Goal: Navigation & Orientation: Find specific page/section

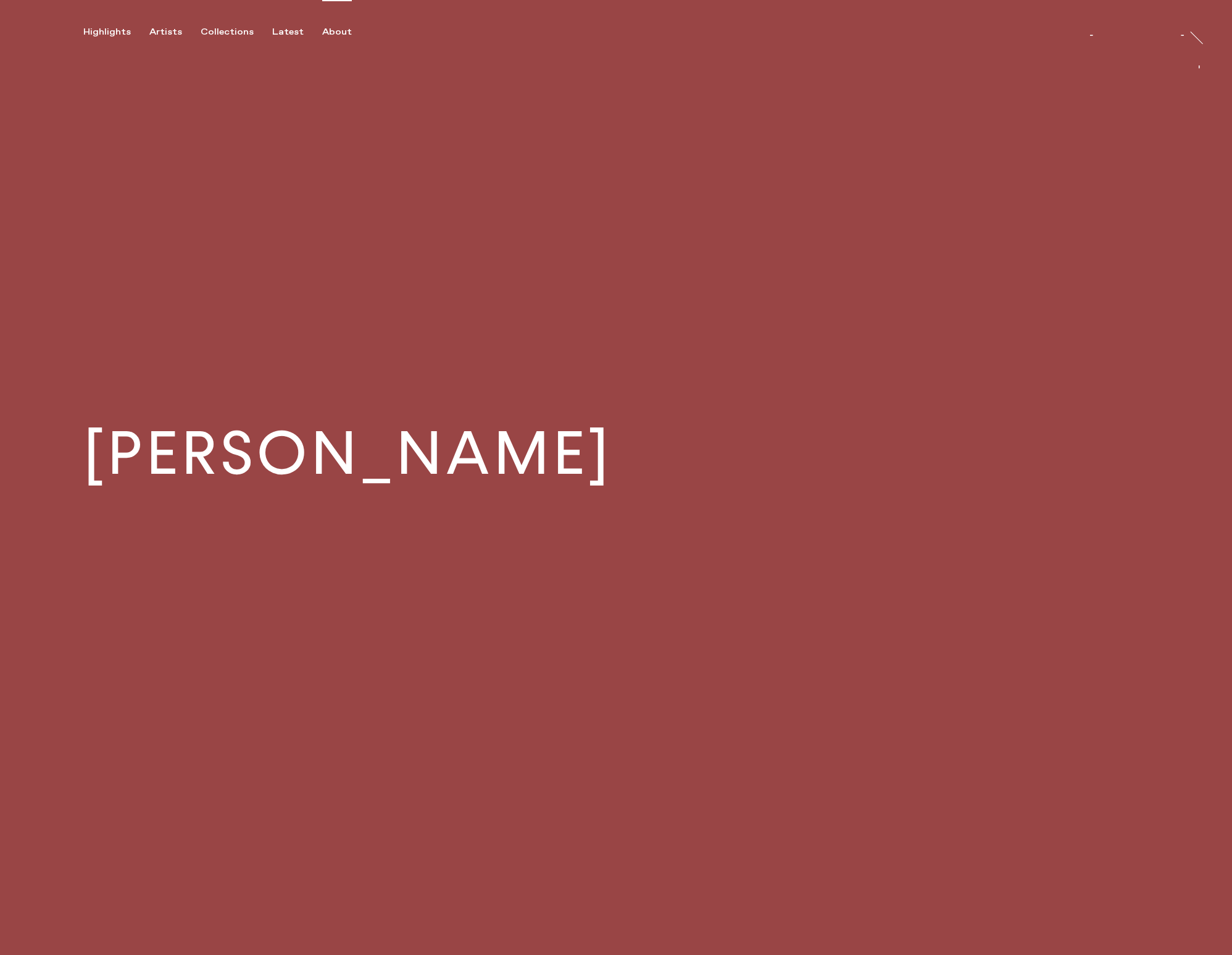
click at [331, 30] on div "About" at bounding box center [337, 31] width 30 height 11
click at [157, 33] on div "Artists" at bounding box center [166, 31] width 33 height 11
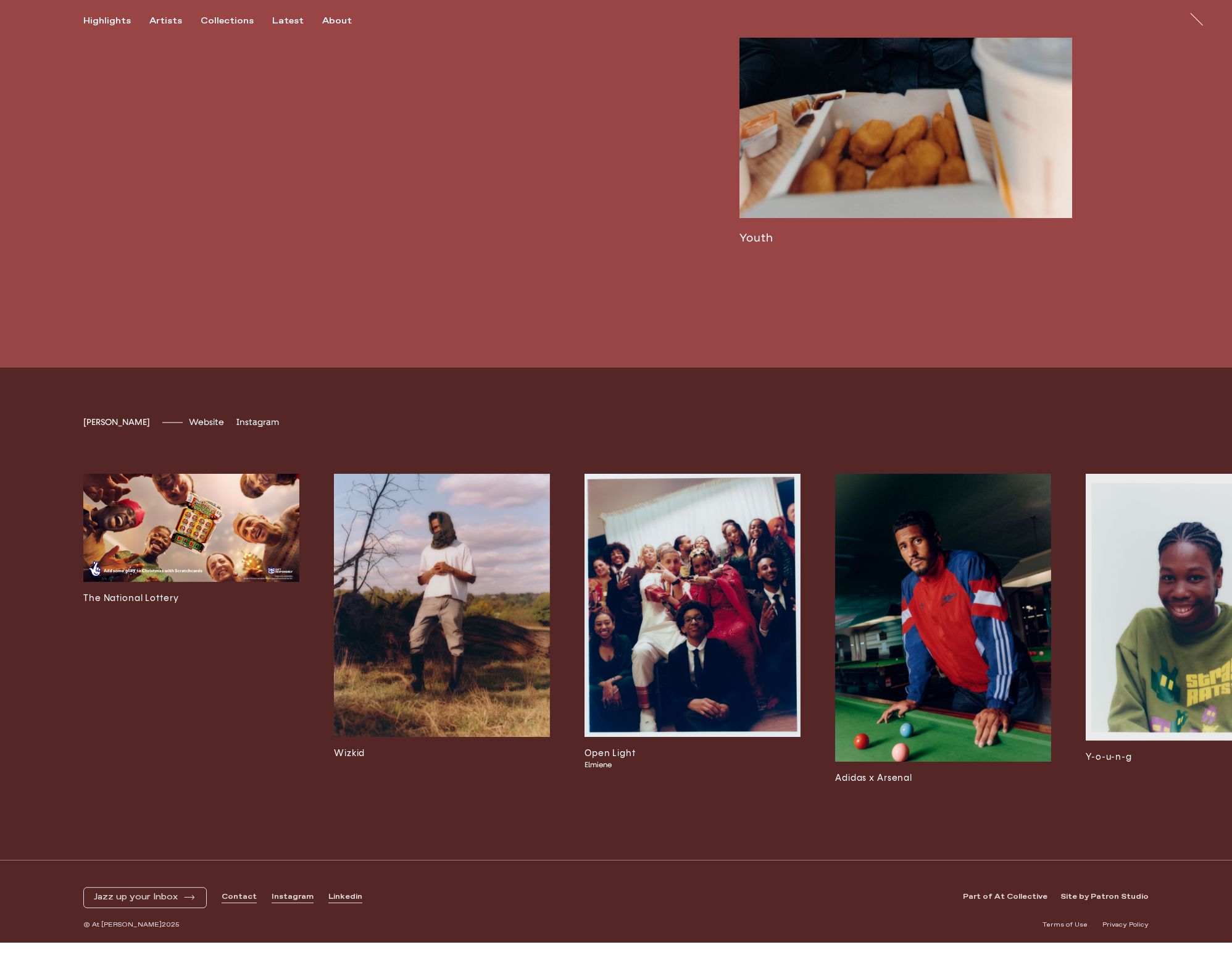
scroll to position [4131, 0]
